Goal: Transaction & Acquisition: Obtain resource

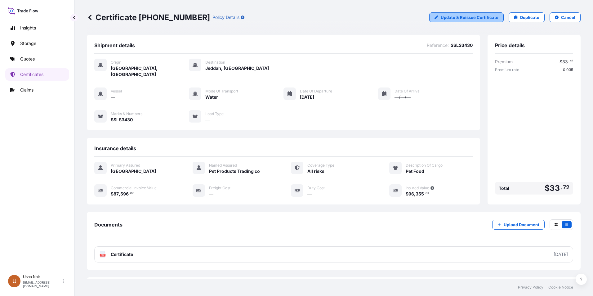
click at [471, 18] on p "Update & Reissue Certificate" at bounding box center [469, 17] width 58 height 6
select select "Water"
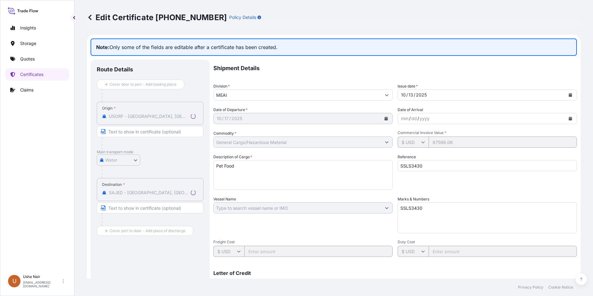
select select "31615"
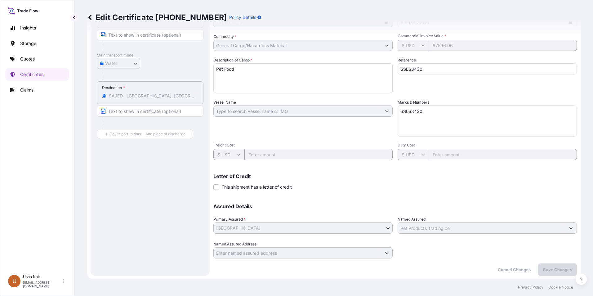
scroll to position [98, 0]
click at [419, 111] on textarea "SSLS3430" at bounding box center [486, 119] width 179 height 31
click at [424, 71] on input "SSLS3430" at bounding box center [486, 67] width 179 height 11
click at [421, 42] on icon at bounding box center [423, 44] width 4 height 4
click at [421, 43] on icon at bounding box center [423, 44] width 4 height 4
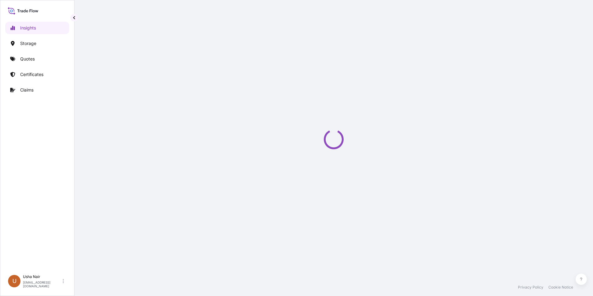
select select "2025"
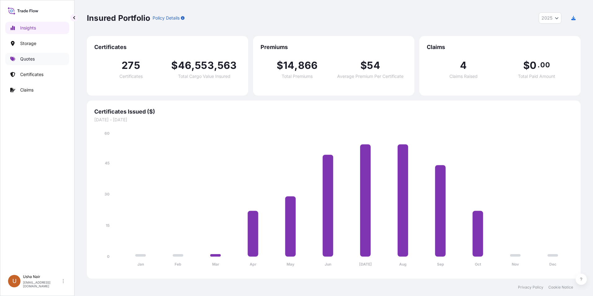
click at [26, 59] on p "Quotes" at bounding box center [27, 59] width 15 height 6
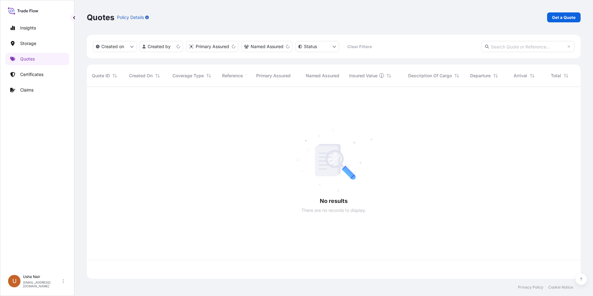
scroll to position [190, 489]
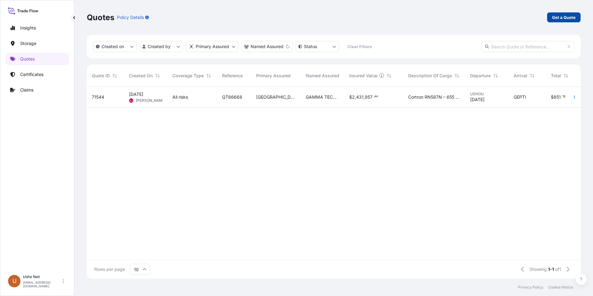
click at [561, 17] on p "Get a Quote" at bounding box center [564, 17] width 24 height 6
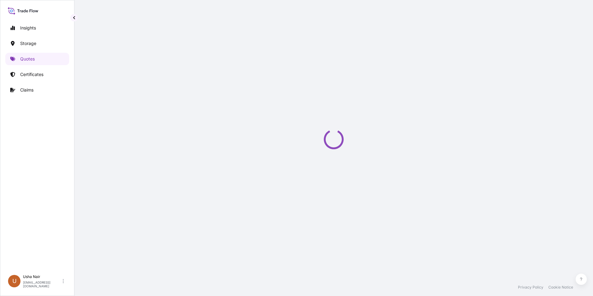
select select "Water"
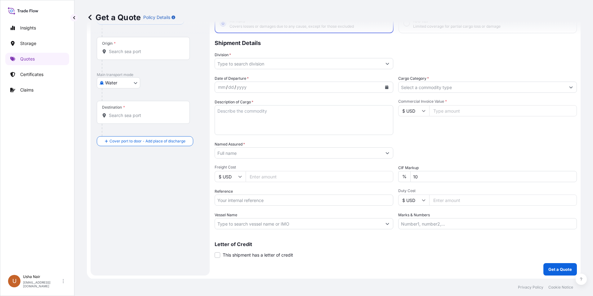
scroll to position [44, 0]
click at [473, 172] on input "10" at bounding box center [493, 175] width 166 height 11
drag, startPoint x: 455, startPoint y: 176, endPoint x: 397, endPoint y: 176, distance: 57.7
click at [398, 176] on div "% 10" at bounding box center [487, 175] width 179 height 11
click at [448, 182] on div "Date of Departure * mm / dd / yyyy Cargo Category * Description of Cargo * Comm…" at bounding box center [396, 152] width 362 height 154
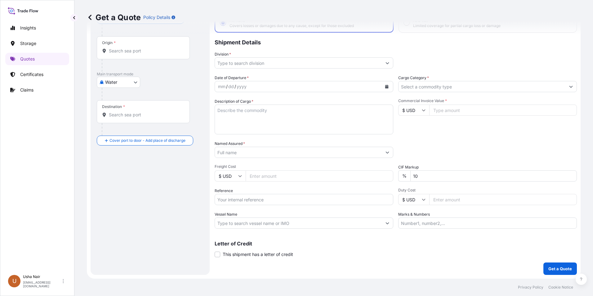
click at [402, 179] on div "%" at bounding box center [404, 175] width 12 height 11
click at [401, 176] on div "%" at bounding box center [404, 175] width 12 height 11
drag, startPoint x: 400, startPoint y: 176, endPoint x: 412, endPoint y: 176, distance: 12.1
click at [412, 176] on div "% 10" at bounding box center [487, 175] width 179 height 11
click at [414, 176] on input "10" at bounding box center [493, 175] width 166 height 11
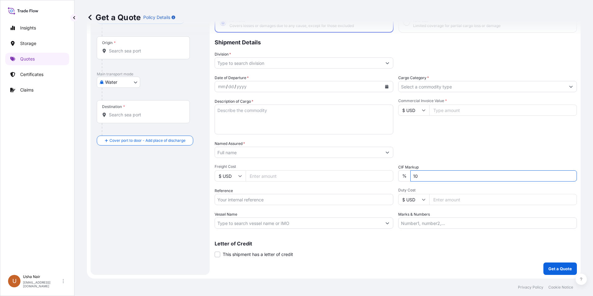
type input "1"
type input "10"
click at [470, 220] on input "Marks & Numbers" at bounding box center [487, 222] width 179 height 11
click at [445, 243] on p "Letter of Credit" at bounding box center [396, 243] width 362 height 5
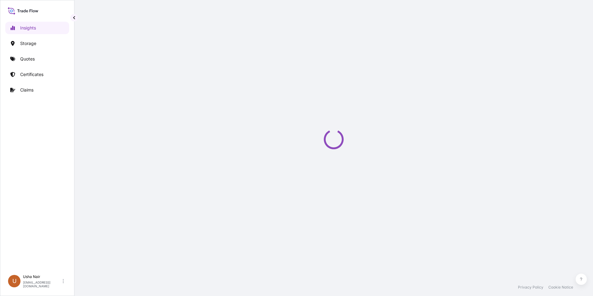
select select "2025"
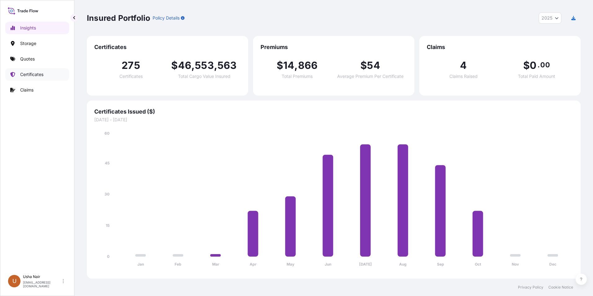
click at [29, 74] on p "Certificates" at bounding box center [31, 74] width 23 height 6
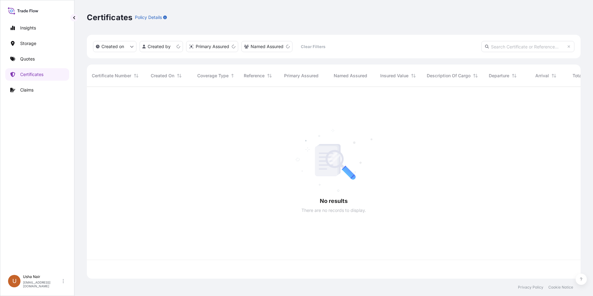
scroll to position [190, 489]
click at [44, 74] on link "Certificates" at bounding box center [37, 74] width 64 height 12
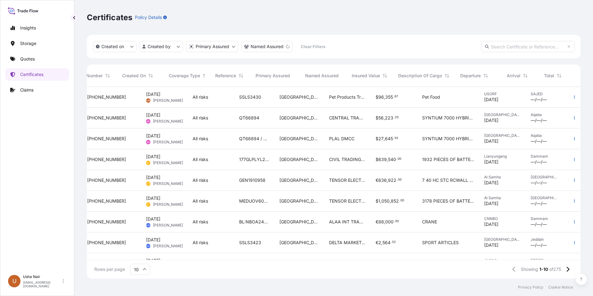
scroll to position [0, 41]
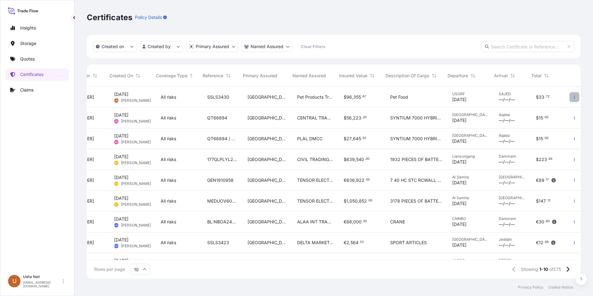
click at [572, 97] on icon "button" at bounding box center [574, 97] width 4 height 4
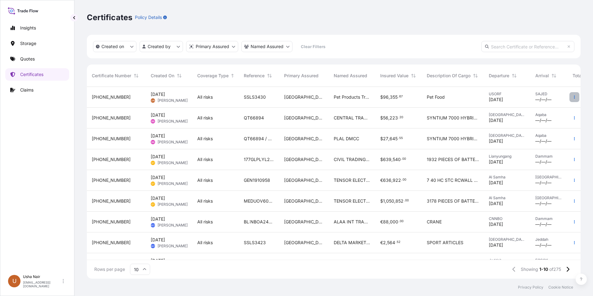
click at [572, 98] on icon "button" at bounding box center [574, 97] width 4 height 4
click at [572, 96] on icon "button" at bounding box center [574, 97] width 4 height 4
click at [103, 96] on span "[PHONE_NUMBER]" at bounding box center [111, 97] width 39 height 6
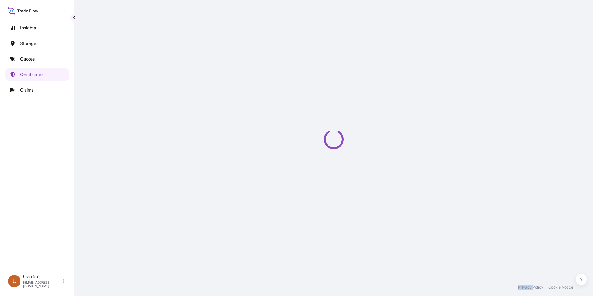
click at [103, 96] on div "Loading" at bounding box center [334, 139] width 494 height 278
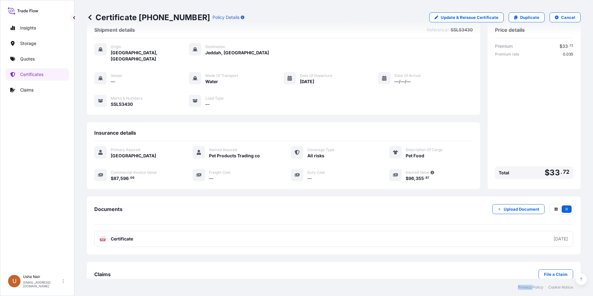
scroll to position [24, 0]
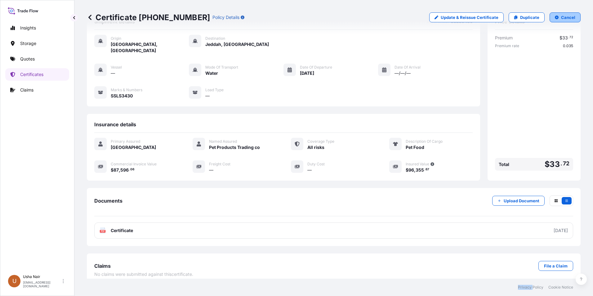
click at [561, 19] on p "Cancel" at bounding box center [568, 17] width 14 height 6
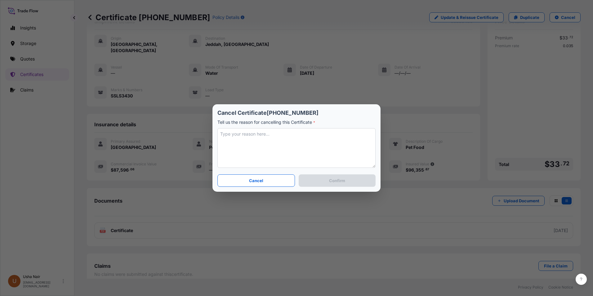
click at [270, 144] on textarea at bounding box center [296, 148] width 158 height 40
type textarea "10%"
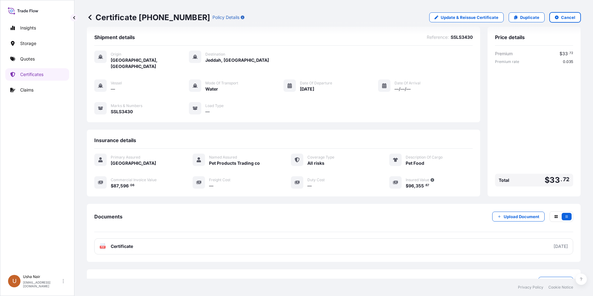
scroll to position [0, 0]
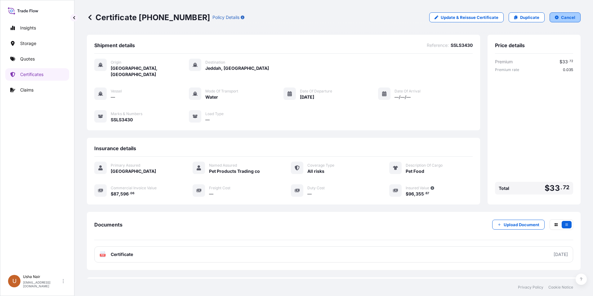
click at [556, 18] on button "Cancel" at bounding box center [564, 17] width 31 height 10
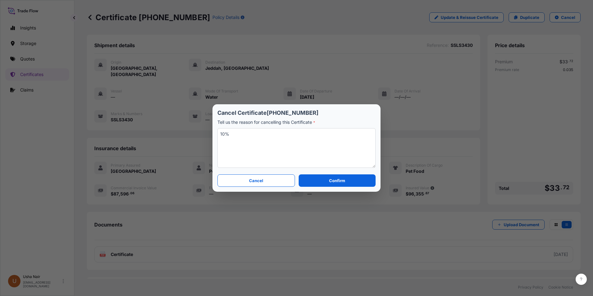
click at [290, 134] on textarea "10%" at bounding box center [296, 148] width 158 height 40
type textarea "10% mark up not required"
click at [330, 181] on p "Confirm" at bounding box center [337, 180] width 16 height 6
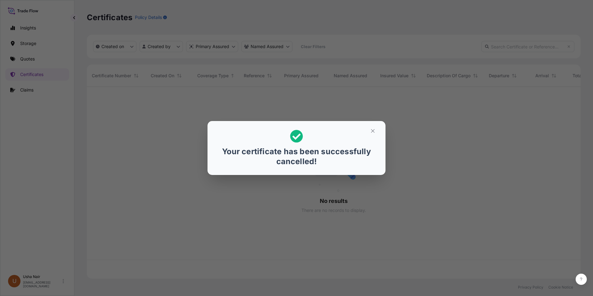
scroll to position [190, 489]
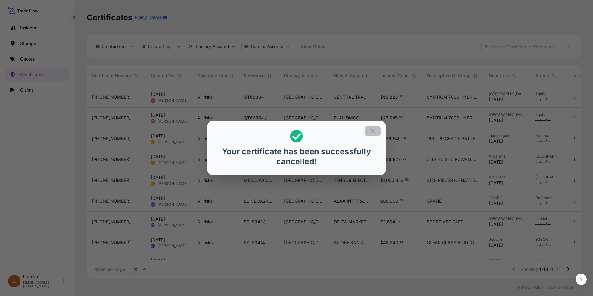
click at [373, 132] on icon "button" at bounding box center [373, 131] width 6 height 6
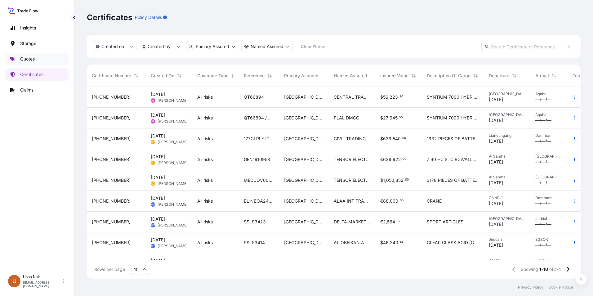
click at [32, 57] on p "Quotes" at bounding box center [27, 59] width 15 height 6
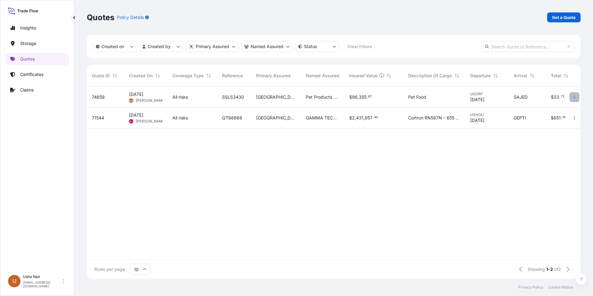
click at [573, 97] on icon "button" at bounding box center [574, 97] width 4 height 4
click at [560, 110] on p "Duplicate quote" at bounding box center [549, 109] width 32 height 6
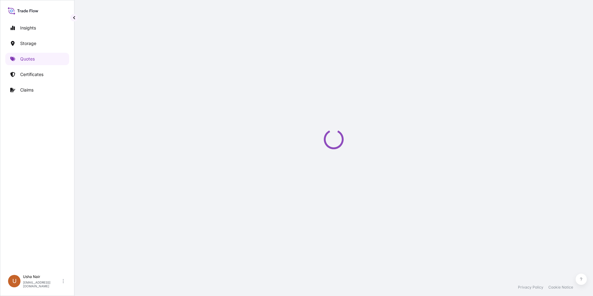
select select "Water"
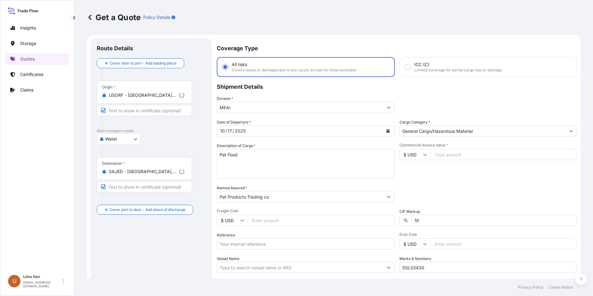
scroll to position [10, 0]
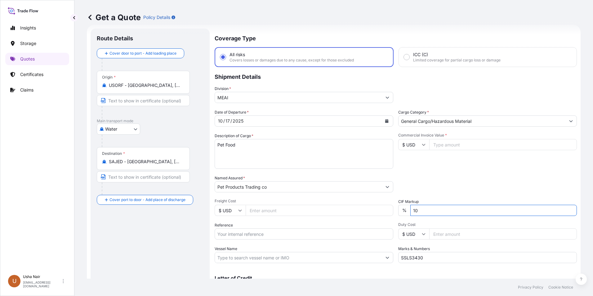
drag, startPoint x: 423, startPoint y: 209, endPoint x: 388, endPoint y: 208, distance: 35.3
click at [388, 208] on div "Date of Departure * [DATE] Cargo Category * General Cargo/Hazardous Material De…" at bounding box center [396, 186] width 362 height 154
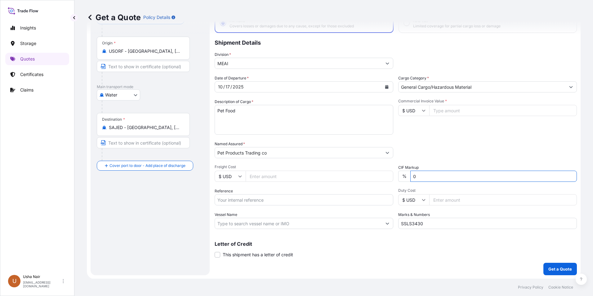
scroll to position [44, 0]
type input "0"
drag, startPoint x: 426, startPoint y: 223, endPoint x: 391, endPoint y: 221, distance: 34.4
click at [391, 221] on div "Date of Departure * [DATE] Cargo Category * General Cargo/Hazardous Material De…" at bounding box center [396, 152] width 362 height 154
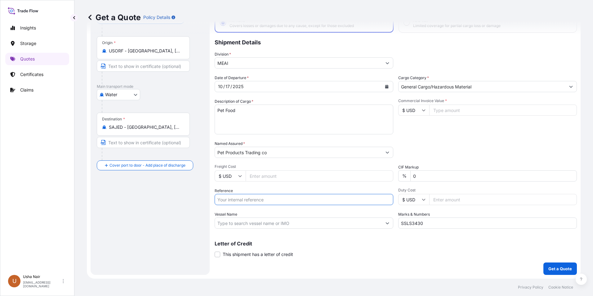
click at [228, 200] on input "Reference" at bounding box center [304, 199] width 179 height 11
paste input "SSLS3430"
type input "SSLS3430"
click at [453, 114] on input "Commercial Invoice Value *" at bounding box center [503, 109] width 148 height 11
type input "87596.06"
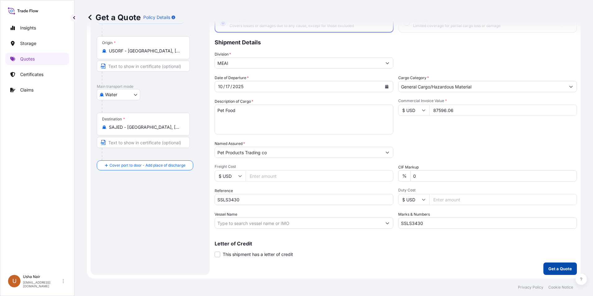
click at [556, 269] on p "Get a Quote" at bounding box center [560, 268] width 24 height 6
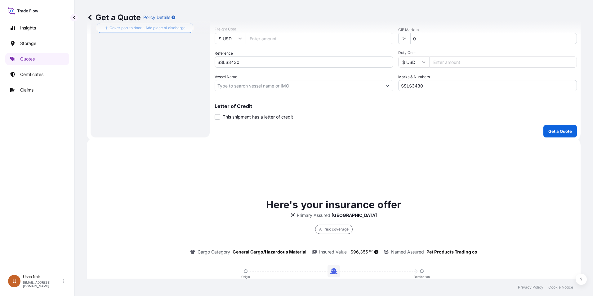
scroll to position [288, 0]
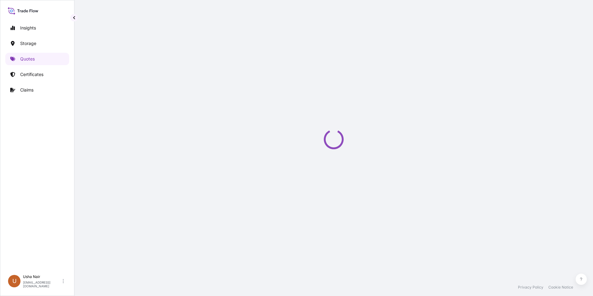
select select "Water"
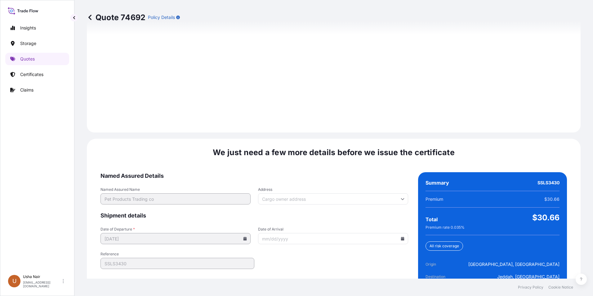
scroll to position [873, 0]
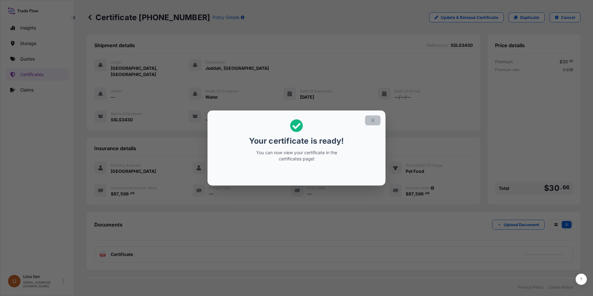
click at [373, 121] on icon "button" at bounding box center [373, 120] width 6 height 6
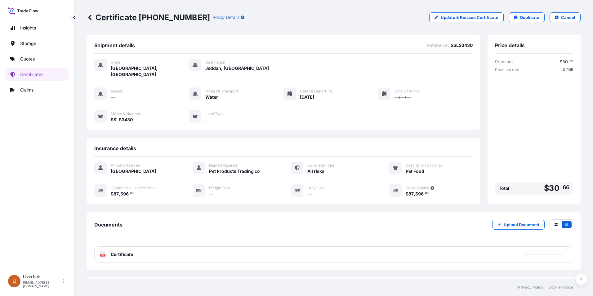
scroll to position [24, 0]
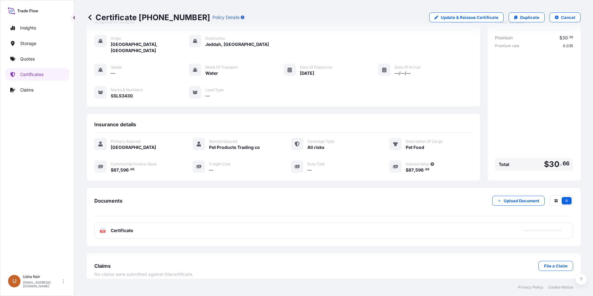
click at [300, 231] on div "PDF Certificate" at bounding box center [333, 230] width 479 height 16
click at [264, 227] on div "PDF Certificate" at bounding box center [333, 230] width 479 height 16
click at [99, 223] on div "PDF Certificate" at bounding box center [333, 230] width 479 height 16
click at [99, 222] on div "PDF Certificate" at bounding box center [333, 230] width 479 height 16
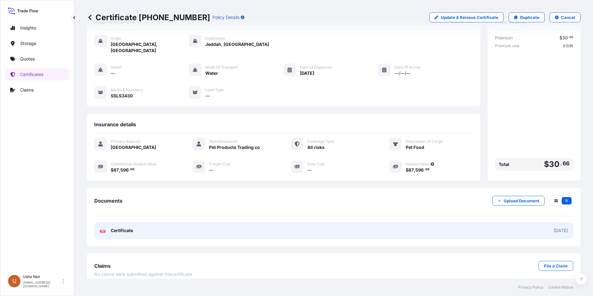
click at [103, 230] on text "PDF" at bounding box center [103, 231] width 4 height 2
